Goal: Submit feedback/report problem

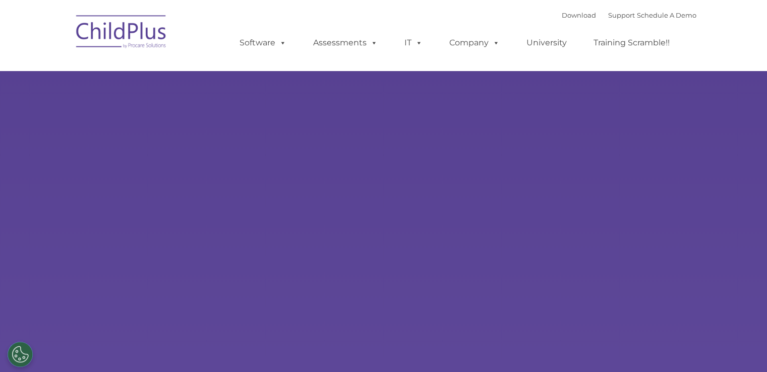
select select "MEDIUM"
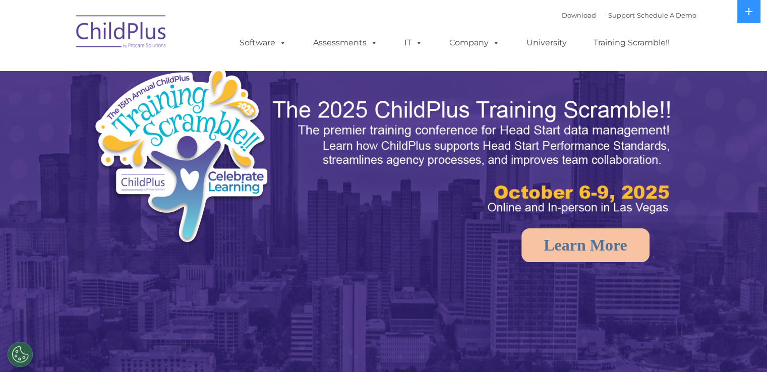
select select "MEDIUM"
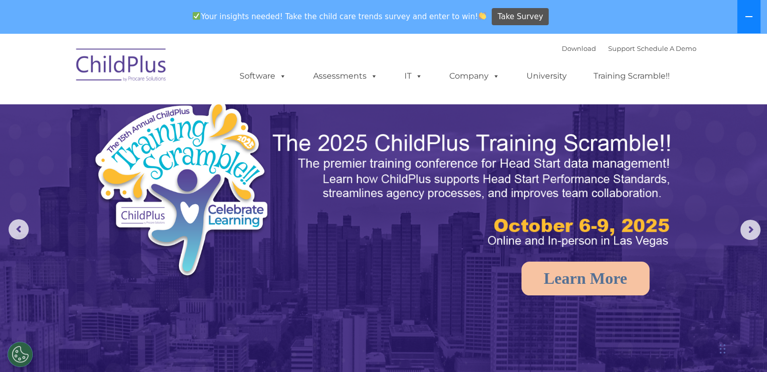
click at [741, 26] on button at bounding box center [748, 16] width 23 height 33
